Goal: Task Accomplishment & Management: Use online tool/utility

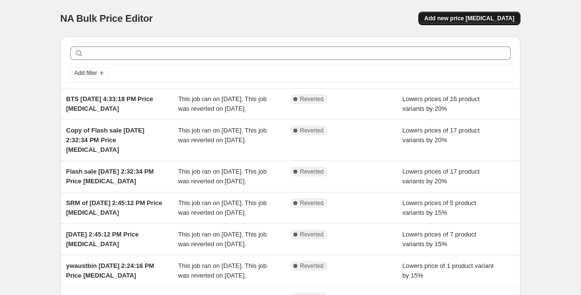
click at [473, 20] on span "Add new price [MEDICAL_DATA]" at bounding box center [469, 19] width 90 height 8
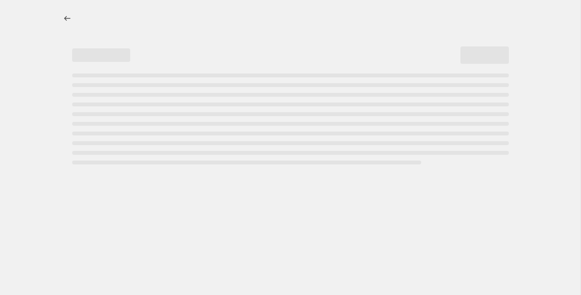
select select "percentage"
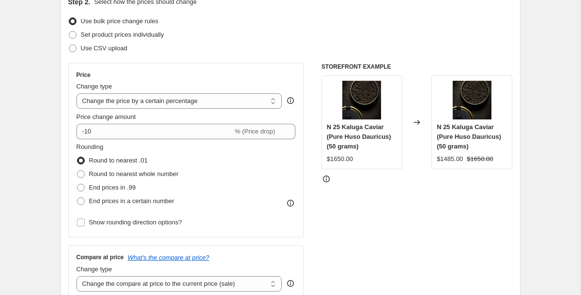
scroll to position [121, 0]
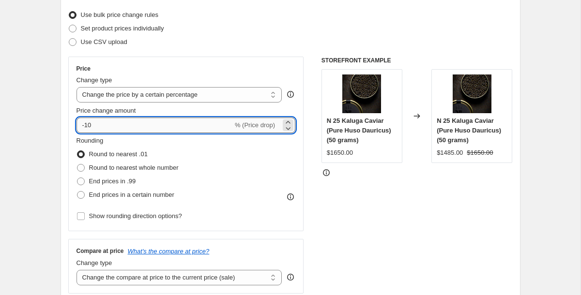
click at [139, 125] on input "-10" at bounding box center [154, 125] width 156 height 15
type input "-15"
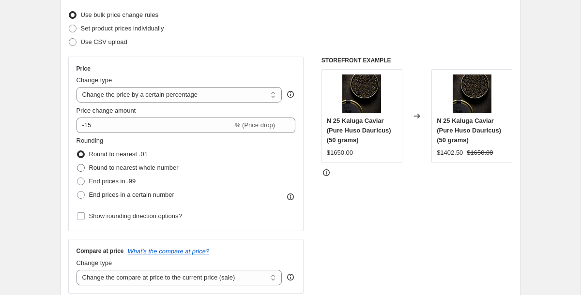
click at [118, 170] on span "Round to nearest whole number" at bounding box center [134, 167] width 90 height 7
click at [77, 165] on input "Round to nearest whole number" at bounding box center [77, 164] width 0 height 0
radio input "true"
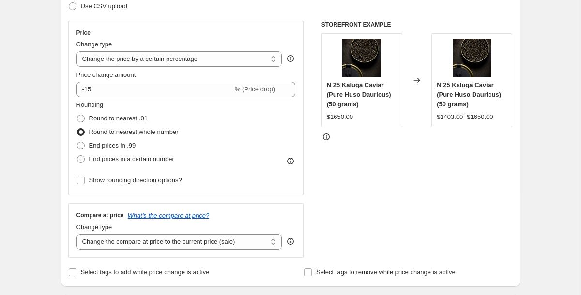
scroll to position [158, 0]
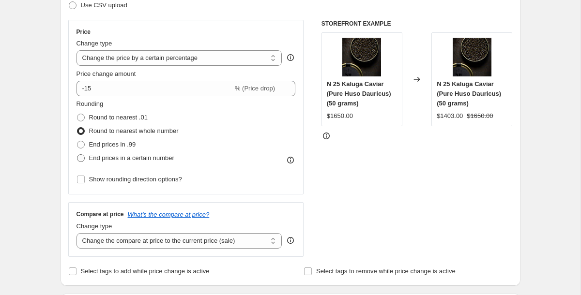
click at [145, 159] on span "End prices in a certain number" at bounding box center [131, 157] width 85 height 7
click at [77, 155] on input "End prices in a certain number" at bounding box center [77, 154] width 0 height 0
radio input "true"
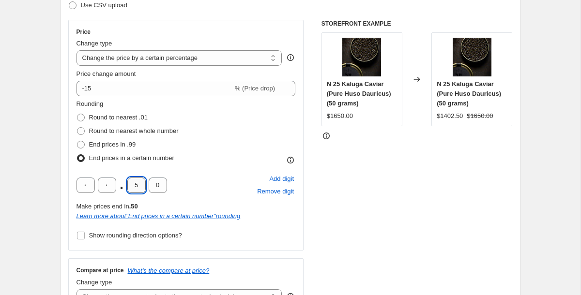
click at [137, 186] on input "5" at bounding box center [136, 185] width 18 height 15
type input "0"
click at [107, 186] on input "text" at bounding box center [107, 185] width 18 height 15
type input "8"
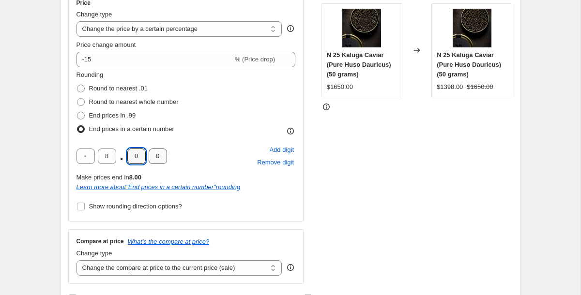
scroll to position [189, 0]
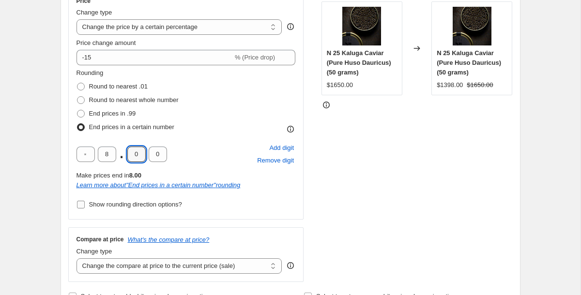
click at [81, 203] on input "Show rounding direction options?" at bounding box center [81, 205] width 8 height 8
checkbox input "true"
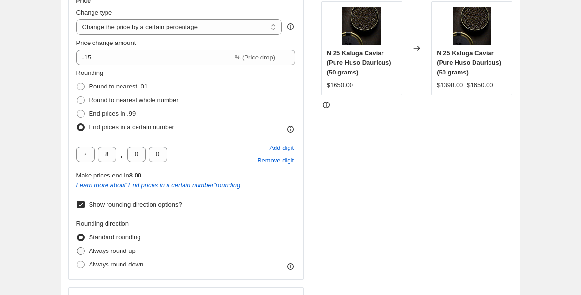
click at [92, 252] on span "Always round up" at bounding box center [112, 250] width 46 height 7
click at [77, 248] on input "Always round up" at bounding box center [77, 247] width 0 height 0
radio input "true"
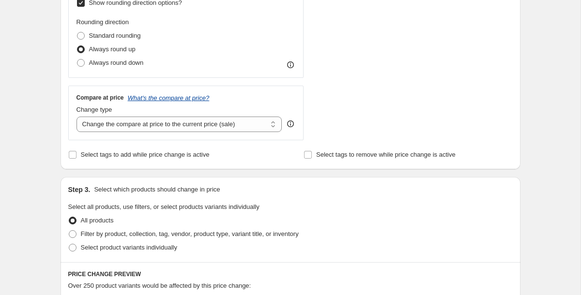
scroll to position [393, 0]
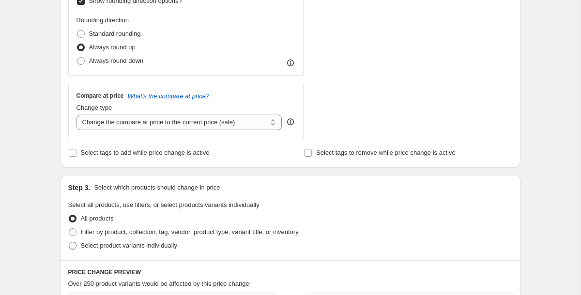
click at [75, 246] on span at bounding box center [73, 246] width 8 height 8
click at [69, 242] on input "Select product variants individually" at bounding box center [69, 242] width 0 height 0
radio input "true"
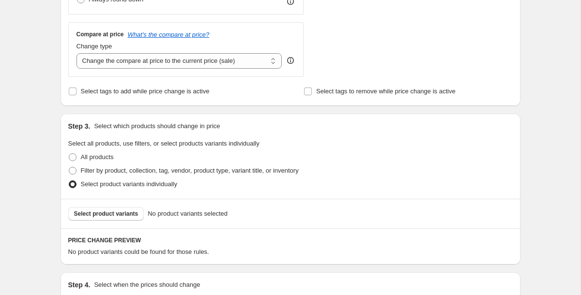
scroll to position [467, 0]
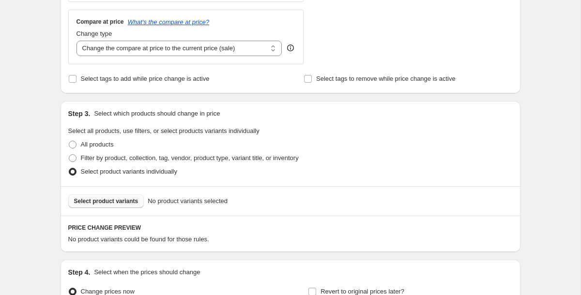
click at [131, 200] on span "Select product variants" at bounding box center [106, 201] width 64 height 8
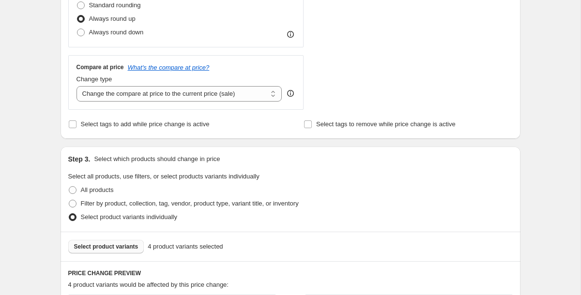
scroll to position [423, 0]
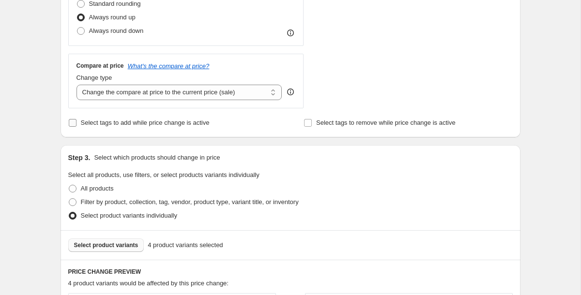
click at [73, 120] on input "Select tags to add while price change is active" at bounding box center [73, 123] width 8 height 8
checkbox input "true"
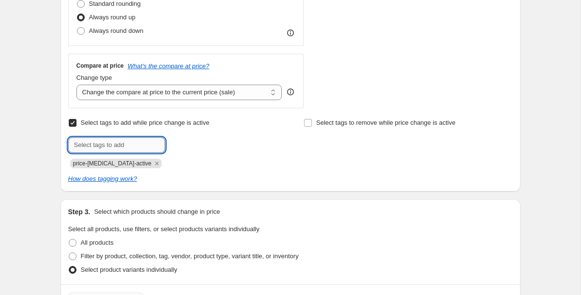
click at [86, 142] on input "text" at bounding box center [116, 144] width 97 height 15
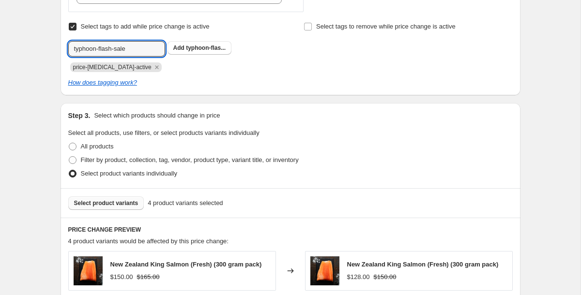
scroll to position [520, 0]
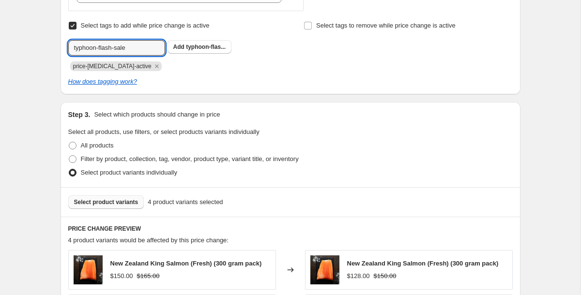
type input "typhoon-flash-sale"
click at [38, 111] on div "Create new price [MEDICAL_DATA]. This page is ready Create new price [MEDICAL_D…" at bounding box center [290, 41] width 580 height 1123
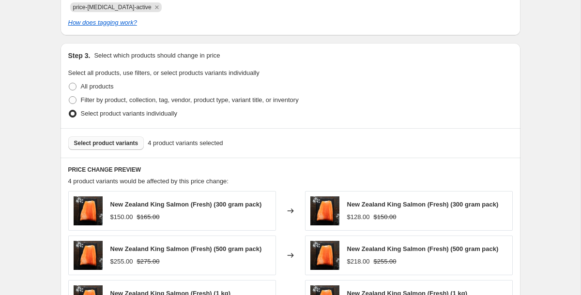
scroll to position [578, 0]
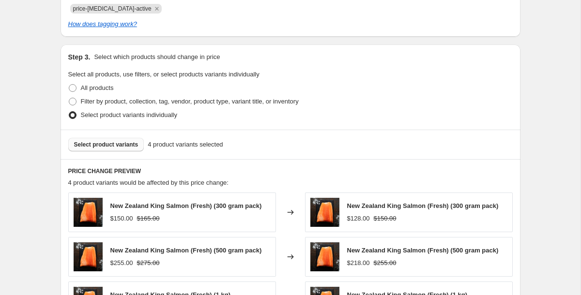
click at [84, 146] on span "Select product variants" at bounding box center [106, 145] width 64 height 8
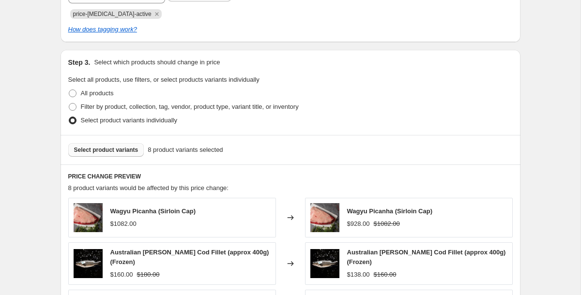
scroll to position [573, 0]
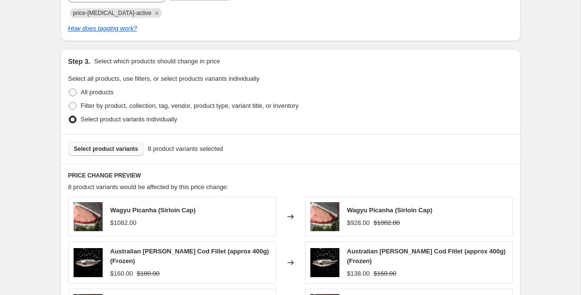
click at [115, 149] on span "Select product variants" at bounding box center [106, 149] width 64 height 8
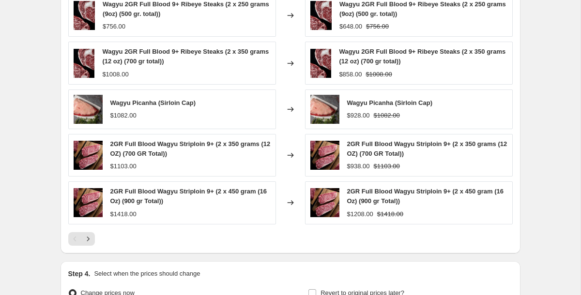
scroll to position [788, 0]
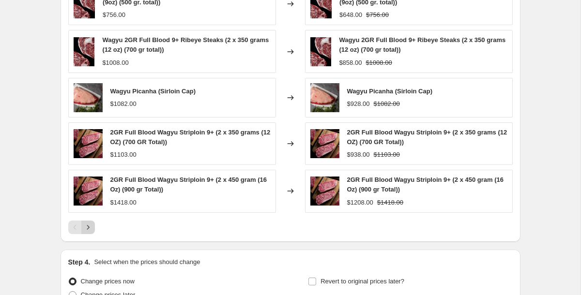
click at [92, 224] on icon "Next" at bounding box center [88, 228] width 10 height 10
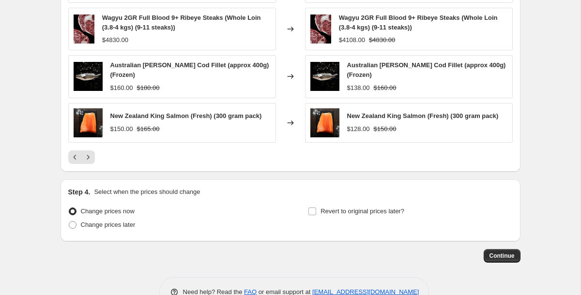
scroll to position [858, 0]
click at [316, 210] on label "Revert to original prices later?" at bounding box center [356, 211] width 96 height 14
click at [316, 210] on input "Revert to original prices later?" at bounding box center [312, 211] width 8 height 8
checkbox input "true"
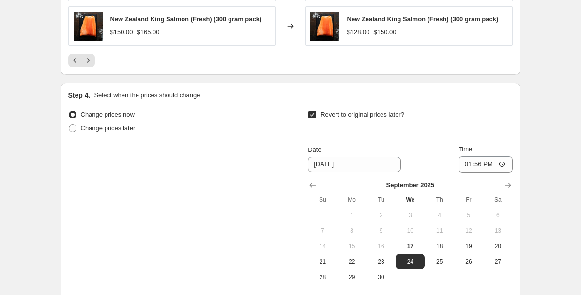
scroll to position [959, 0]
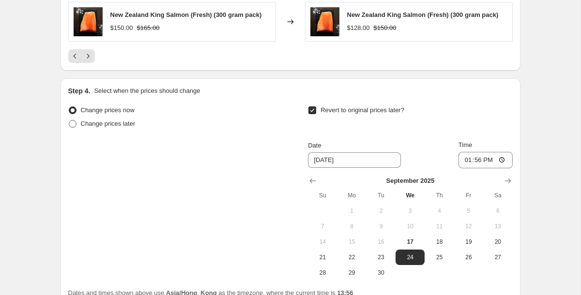
click at [103, 122] on span "Change prices later" at bounding box center [108, 123] width 55 height 7
click at [69, 120] on input "Change prices later" at bounding box center [69, 120] width 0 height 0
radio input "true"
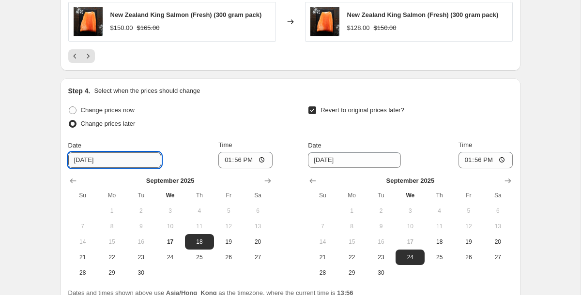
click at [117, 159] on input "[DATE]" at bounding box center [114, 159] width 93 height 15
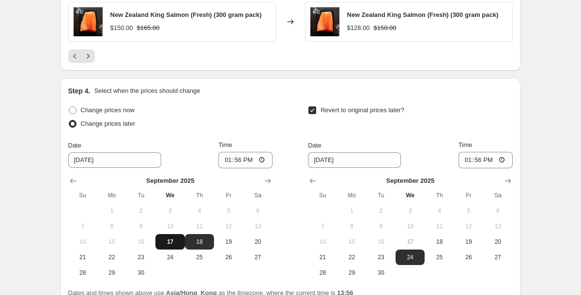
click at [173, 240] on span "17" at bounding box center [169, 242] width 21 height 8
type input "[DATE]"
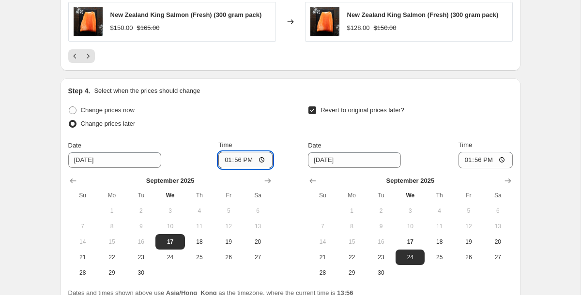
click at [227, 161] on input "13:56" at bounding box center [245, 160] width 54 height 16
type input "15:00"
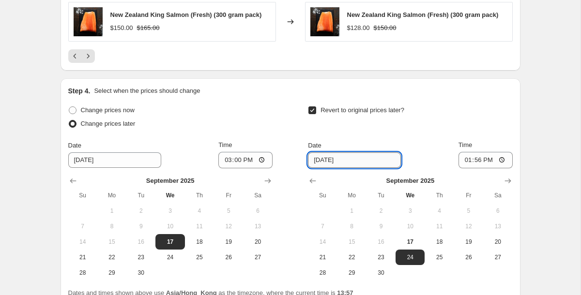
click at [315, 160] on input "[DATE]" at bounding box center [354, 159] width 93 height 15
click at [338, 160] on input "[DATE]" at bounding box center [354, 159] width 93 height 15
click at [360, 160] on input "[DATE]" at bounding box center [354, 159] width 93 height 15
click at [326, 256] on span "21" at bounding box center [322, 258] width 21 height 8
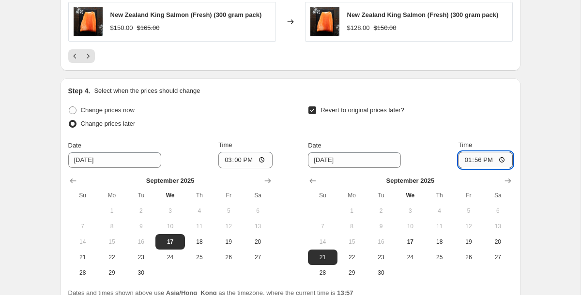
click at [465, 160] on input "13:56" at bounding box center [485, 160] width 54 height 16
click at [349, 256] on span "22" at bounding box center [351, 258] width 21 height 8
type input "[DATE]"
click at [463, 157] on input "13:56" at bounding box center [485, 160] width 54 height 16
type input "01:00"
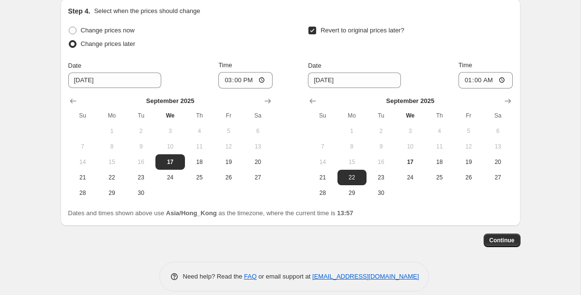
scroll to position [1040, 0]
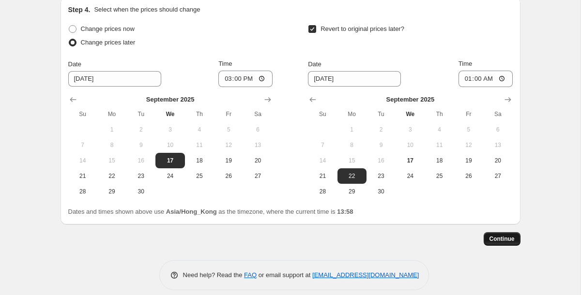
click at [501, 241] on span "Continue" at bounding box center [501, 239] width 25 height 8
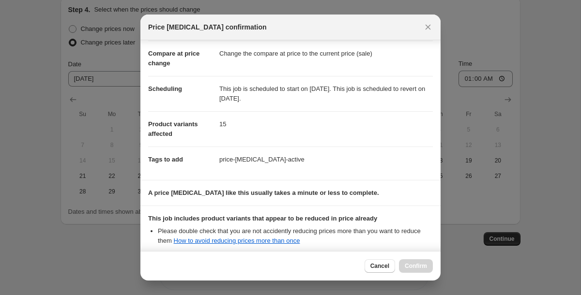
scroll to position [0, 0]
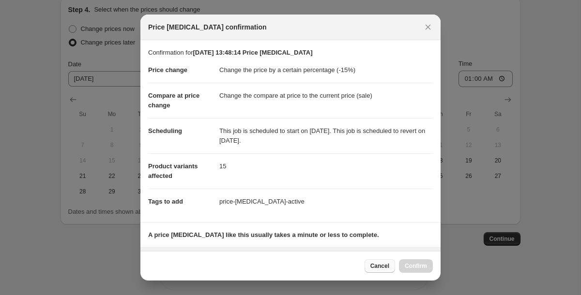
click at [370, 263] on span "Cancel" at bounding box center [379, 266] width 19 height 8
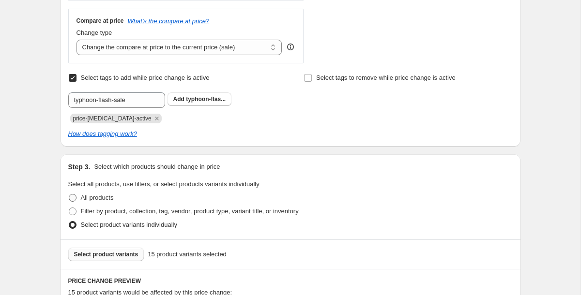
scroll to position [468, 0]
click at [181, 100] on b "Add" at bounding box center [178, 98] width 11 height 7
click at [152, 117] on icon "Remove price-change-job-active" at bounding box center [156, 118] width 9 height 9
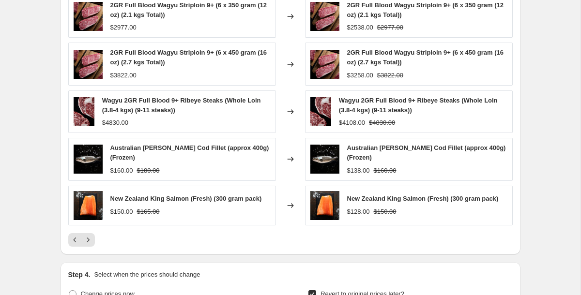
scroll to position [774, 0]
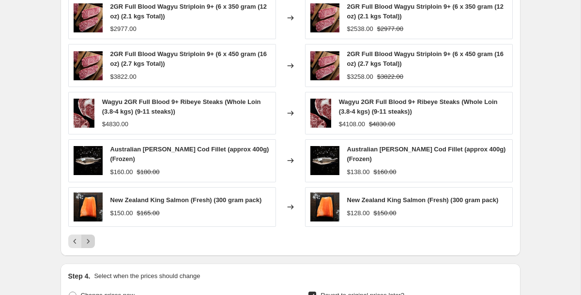
click at [86, 242] on icon "Next" at bounding box center [88, 242] width 10 height 10
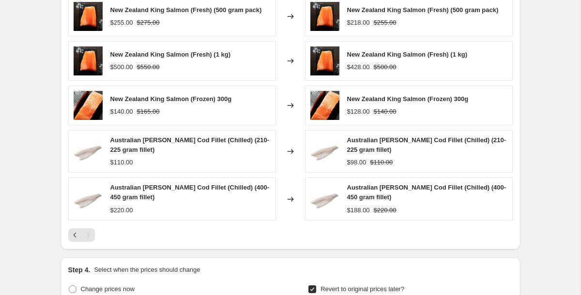
scroll to position [1044, 0]
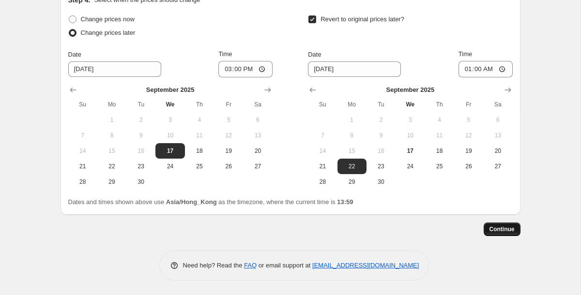
click at [508, 230] on span "Continue" at bounding box center [501, 229] width 25 height 8
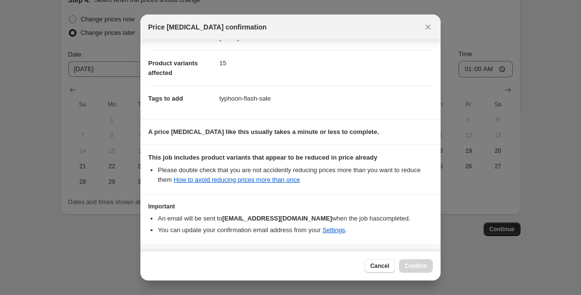
scroll to position [136, 0]
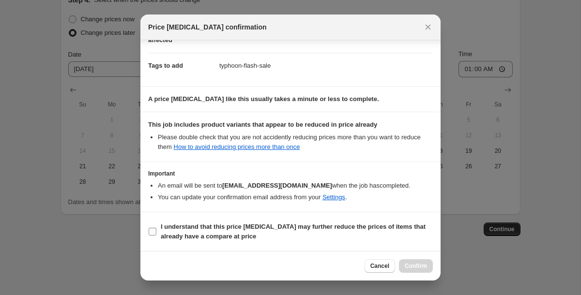
click at [153, 230] on input "I understand that this price [MEDICAL_DATA] may further reduce the prices of it…" at bounding box center [153, 232] width 8 height 8
checkbox input "true"
click at [418, 267] on span "Confirm" at bounding box center [416, 266] width 22 height 8
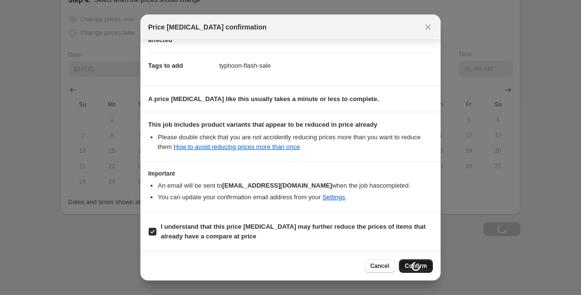
scroll to position [1044, 0]
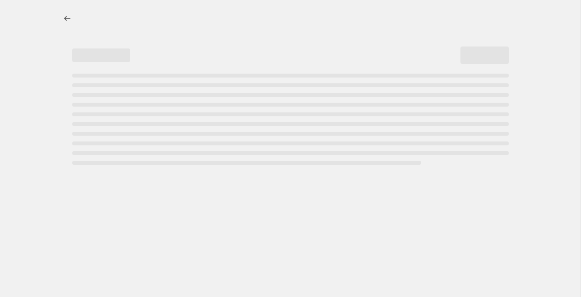
select select "percentage"
